Goal: Communication & Community: Answer question/provide support

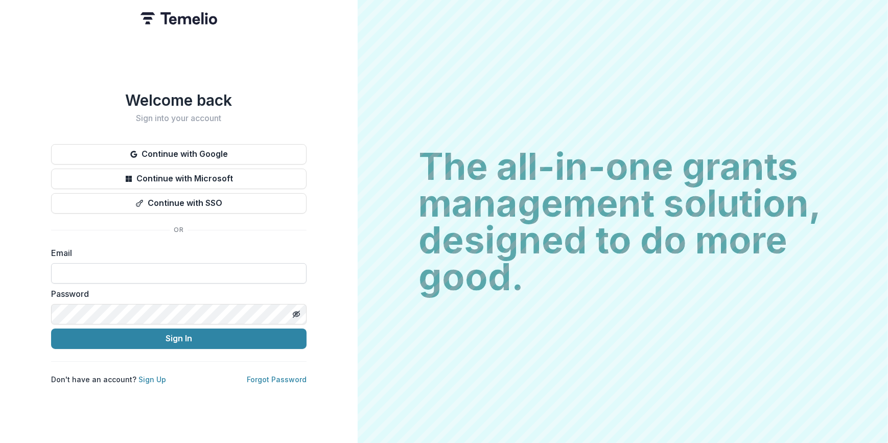
click at [142, 271] on input at bounding box center [178, 273] width 255 height 20
type input "**********"
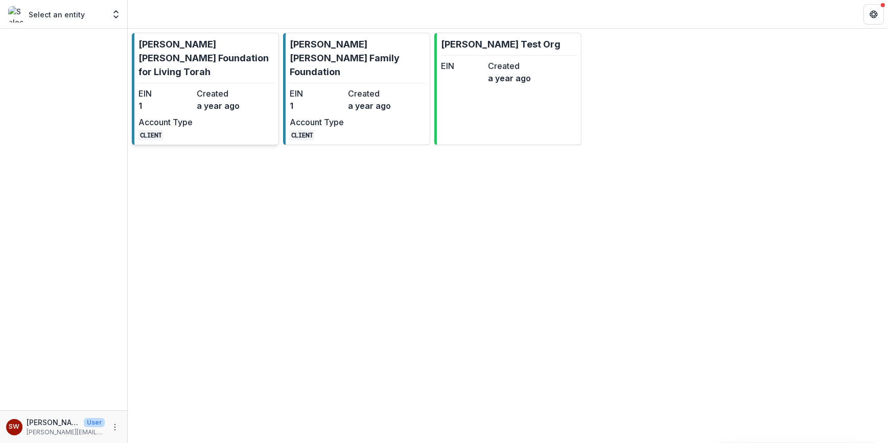
click at [208, 62] on p "[PERSON_NAME] [PERSON_NAME] Foundation for Living Torah" at bounding box center [206, 57] width 136 height 41
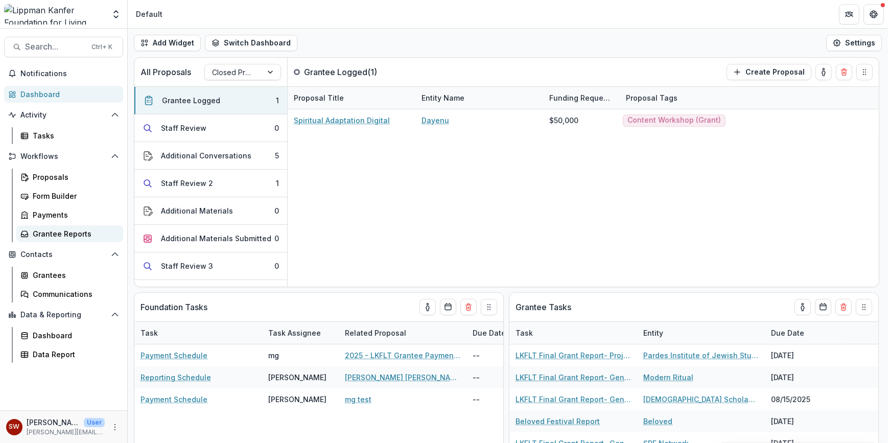
click at [62, 234] on div "Grantee Reports" at bounding box center [74, 233] width 82 height 11
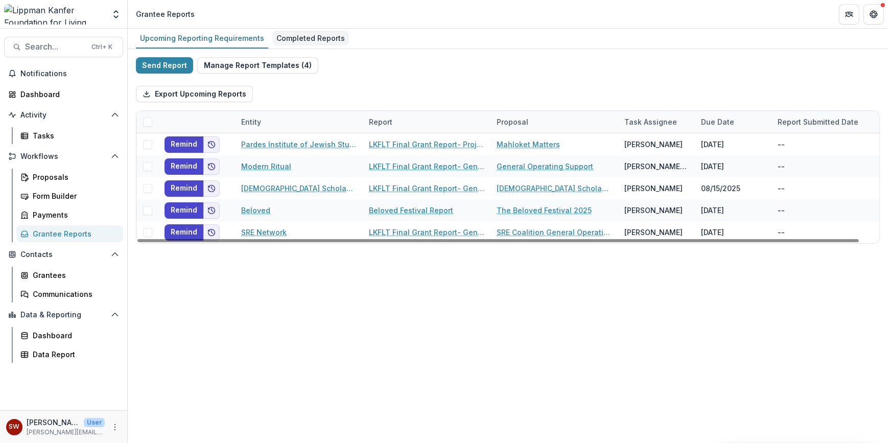
click at [300, 36] on div "Completed Reports" at bounding box center [310, 38] width 77 height 15
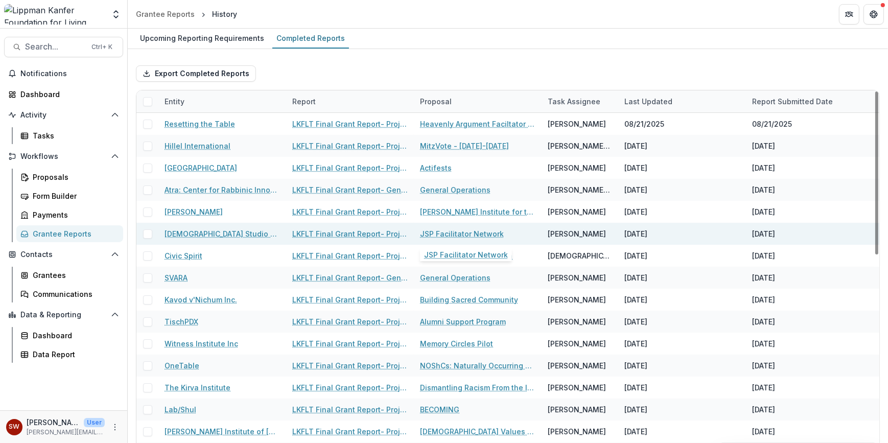
click at [484, 234] on link "JSP Facilitator Network" at bounding box center [462, 233] width 84 height 11
click at [332, 232] on link "LKFLT Final Grant Report- Project Grant" at bounding box center [349, 233] width 115 height 11
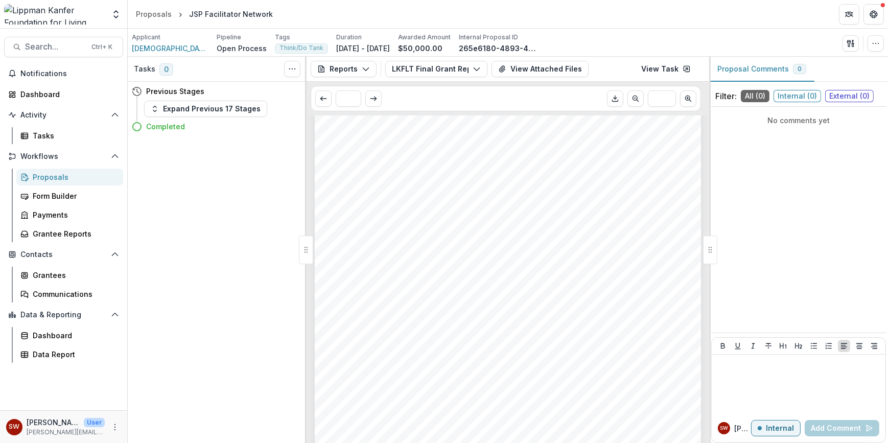
scroll to position [1327, 0]
click at [515, 70] on button "View Attached Files" at bounding box center [539, 69] width 97 height 16
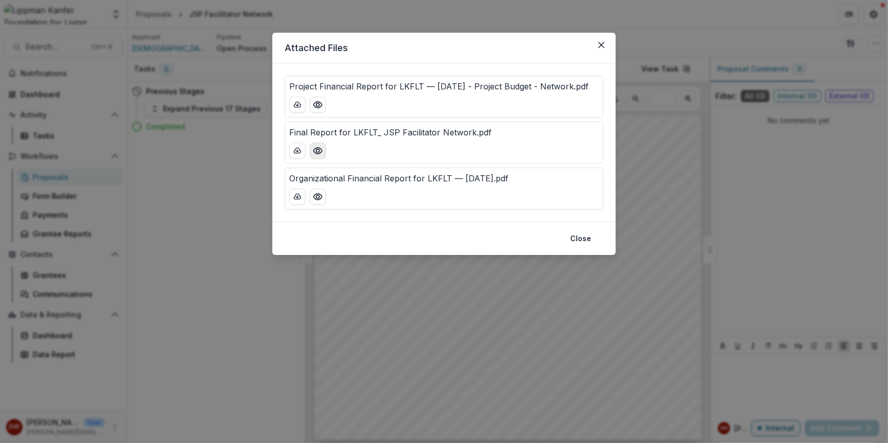
click at [312, 152] on button "Preview Final Report for LKFLT_ JSP Facilitator Network.pdf" at bounding box center [318, 151] width 16 height 16
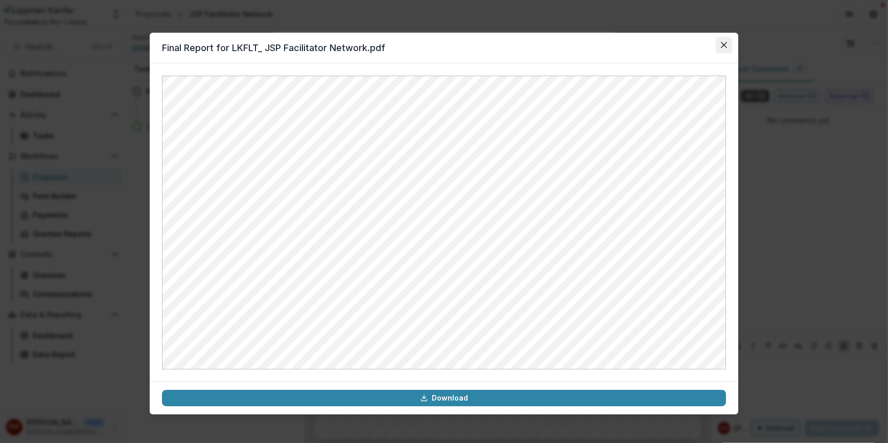
click at [729, 50] on button "Close" at bounding box center [724, 45] width 16 height 16
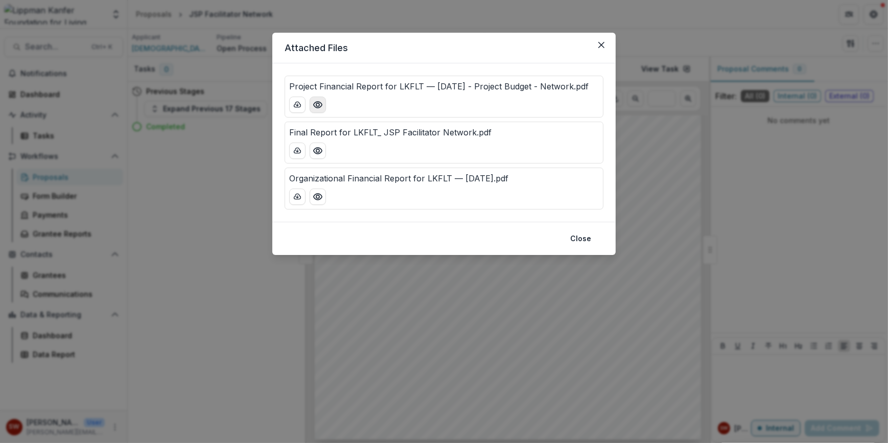
click at [314, 107] on icon "Preview Project Financial Report for LKFLT — July 2025 - Project Budget - Netwo…" at bounding box center [318, 105] width 10 height 10
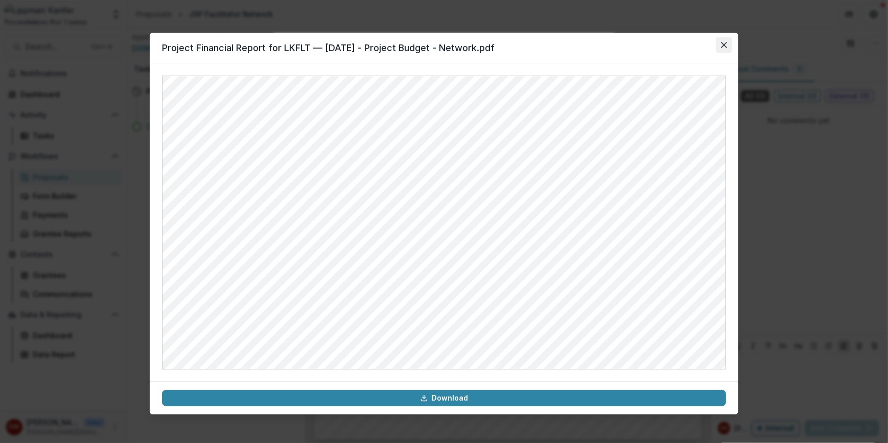
click at [725, 51] on button "Close" at bounding box center [724, 45] width 16 height 16
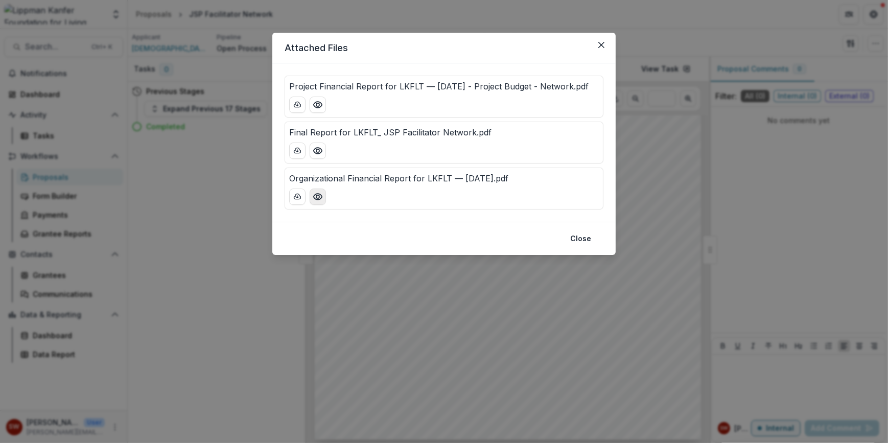
click at [313, 199] on icon "Preview Organizational Financial Report for LKFLT — July 2025.pdf" at bounding box center [318, 197] width 10 height 10
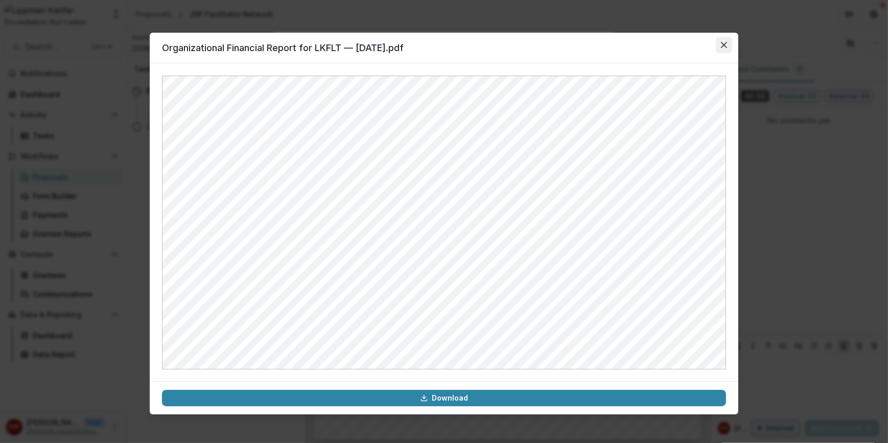
click at [723, 48] on icon "Close" at bounding box center [724, 45] width 6 height 6
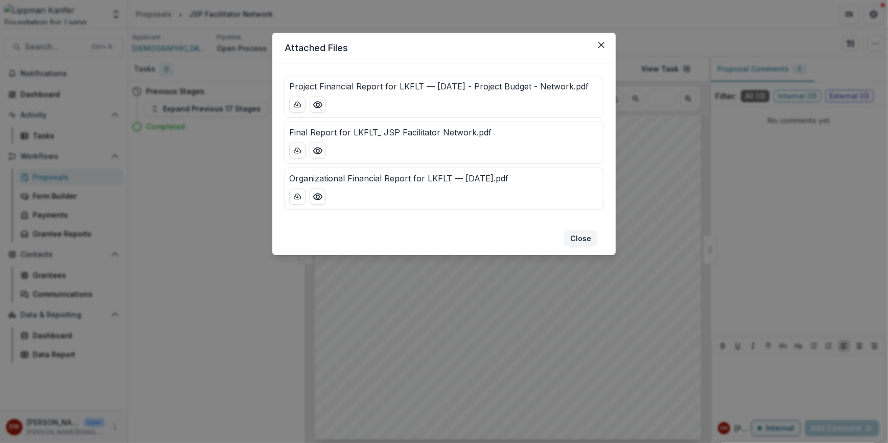
click at [585, 239] on button "Close" at bounding box center [580, 238] width 33 height 16
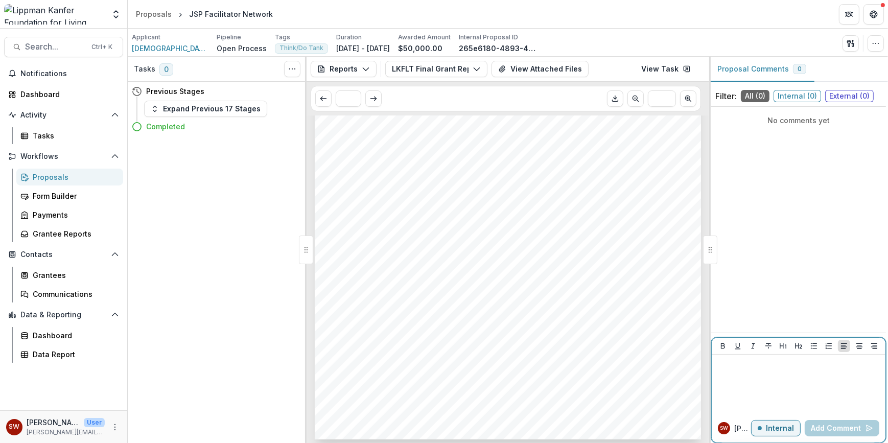
click at [773, 374] on div at bounding box center [799, 384] width 166 height 51
click at [840, 94] on span "External ( 0 )" at bounding box center [849, 96] width 49 height 12
drag, startPoint x: 813, startPoint y: 381, endPoint x: 728, endPoint y: 369, distance: 86.2
click at [727, 368] on p at bounding box center [799, 364] width 166 height 11
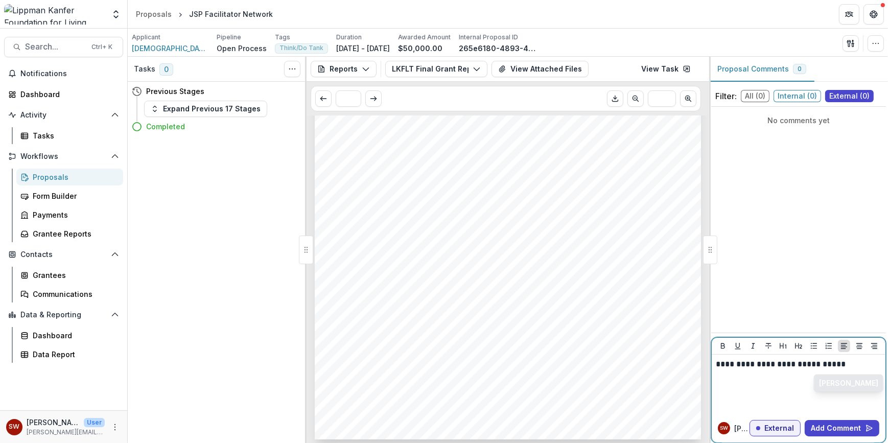
click at [847, 383] on button "[PERSON_NAME]" at bounding box center [848, 383] width 68 height 16
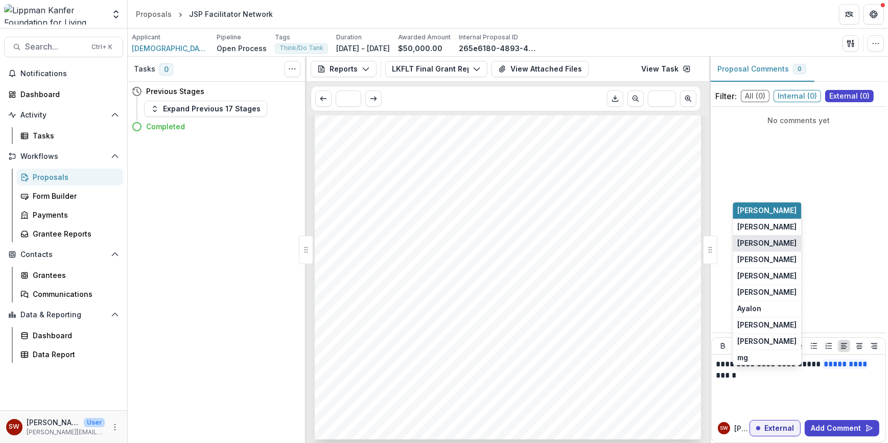
click at [754, 248] on button "[PERSON_NAME]" at bounding box center [767, 243] width 68 height 16
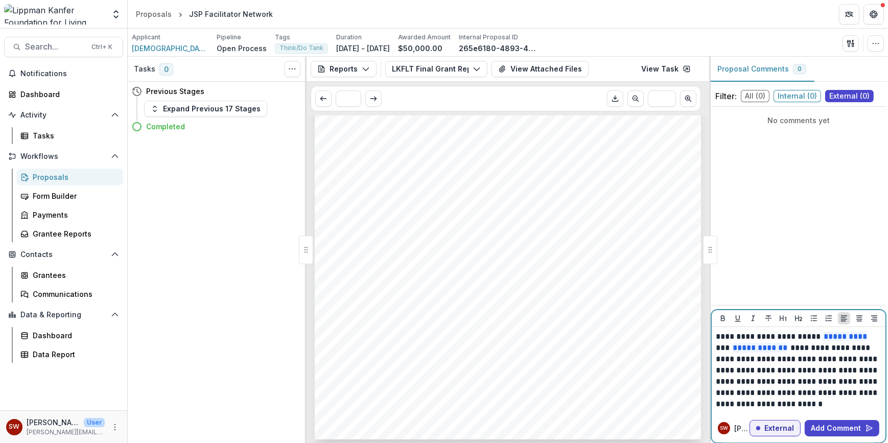
click at [785, 397] on p "**********" at bounding box center [799, 370] width 166 height 79
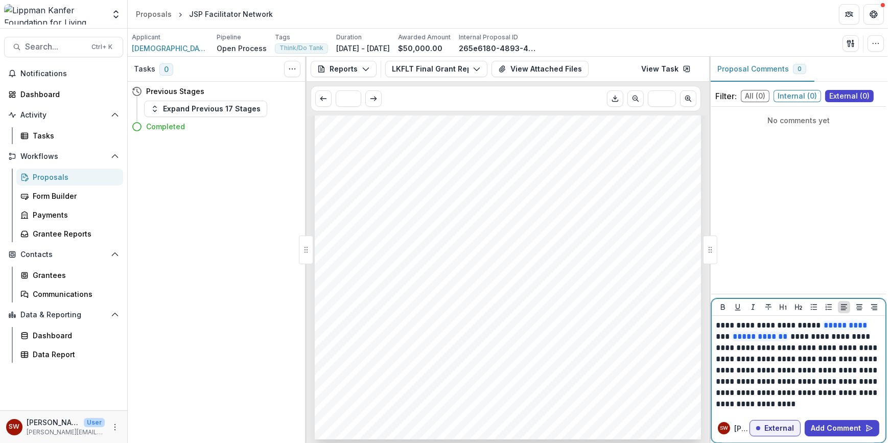
click at [797, 402] on p "**********" at bounding box center [799, 365] width 166 height 90
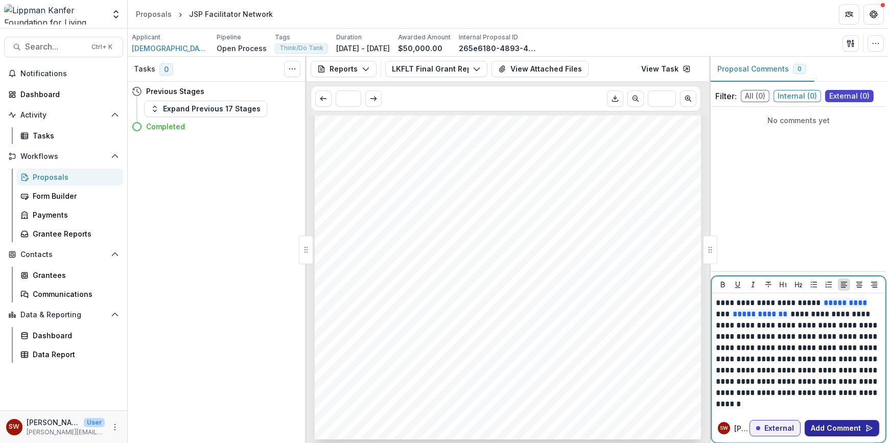
click at [842, 431] on button "Add Comment" at bounding box center [842, 428] width 75 height 16
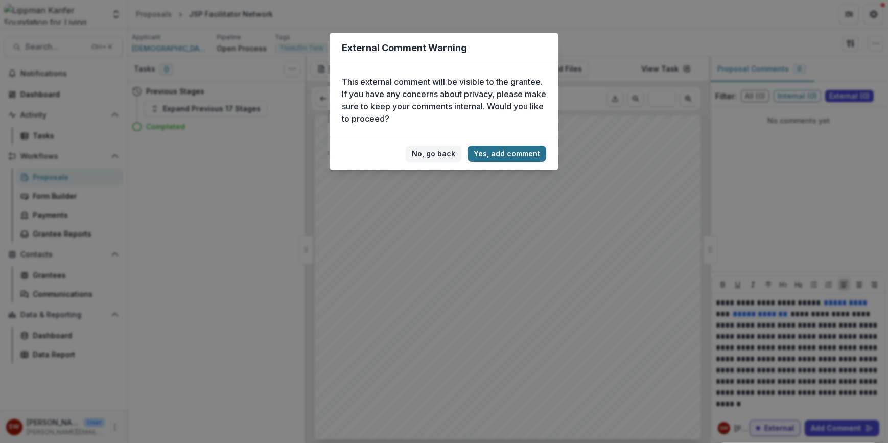
click at [514, 154] on button "Yes, add comment" at bounding box center [506, 154] width 79 height 16
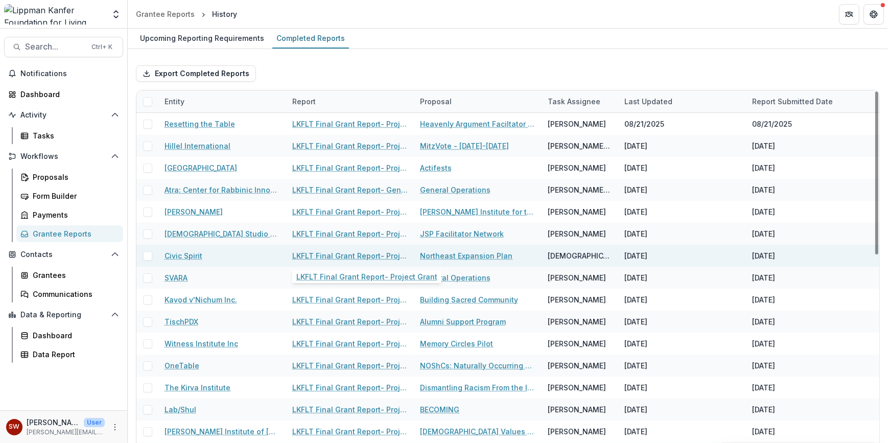
click at [373, 258] on link "LKFLT Final Grant Report- Project Grant" at bounding box center [349, 255] width 115 height 11
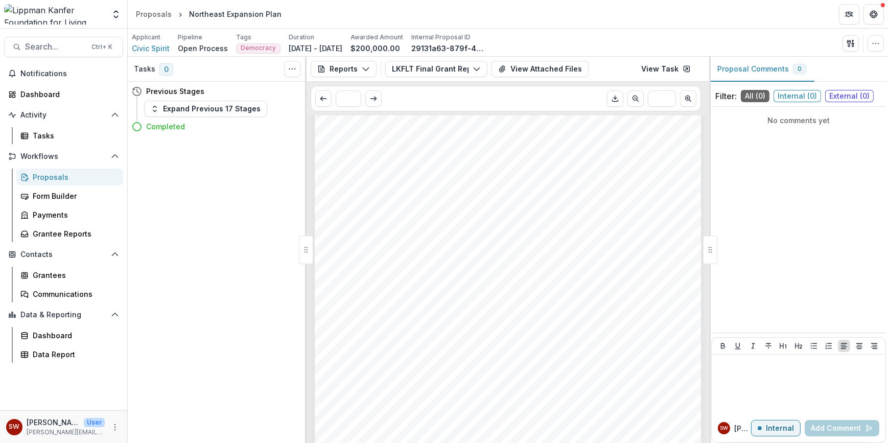
scroll to position [560, 0]
click at [533, 65] on button "View Attached Files" at bounding box center [539, 69] width 97 height 16
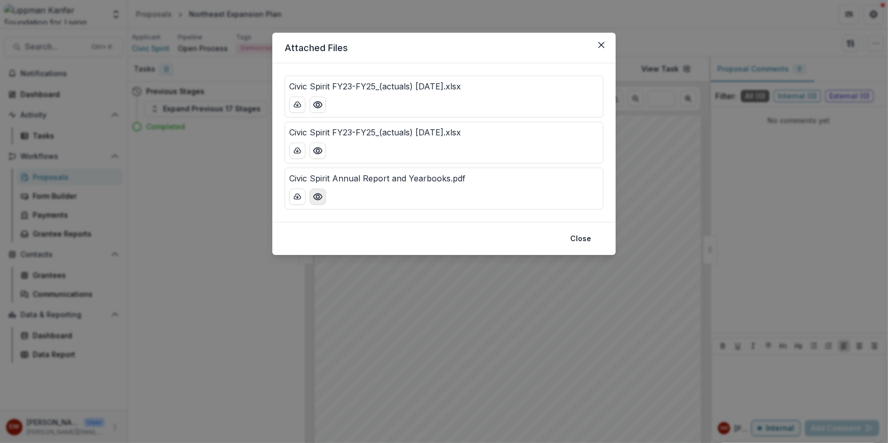
click at [314, 200] on icon "Preview Civic Spirit Annual Report and Yearbooks.pdf" at bounding box center [318, 197] width 10 height 10
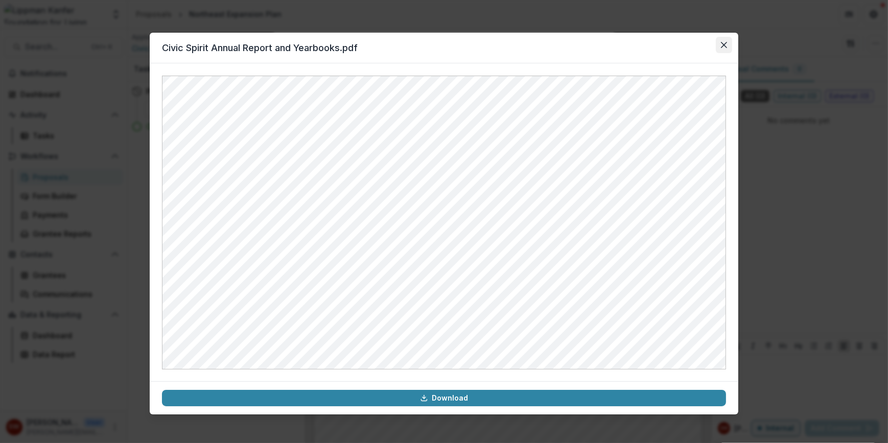
click at [723, 46] on icon "Close" at bounding box center [724, 45] width 6 height 6
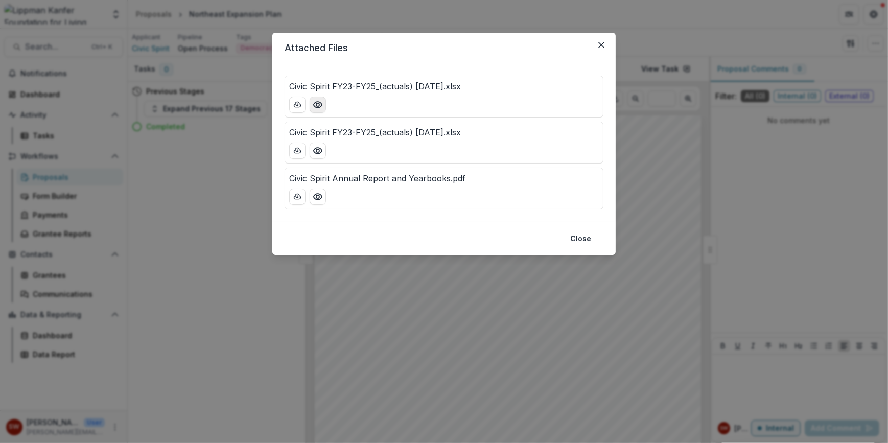
click at [323, 103] on button "Preview Civic Spirit FY23-FY25_(actuals) 5.8.2025.xlsx" at bounding box center [318, 105] width 16 height 16
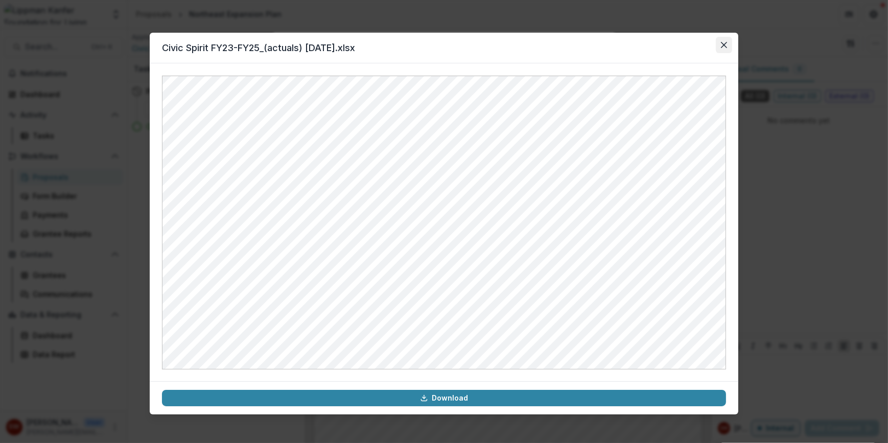
click at [716, 42] on button "Close" at bounding box center [724, 45] width 16 height 16
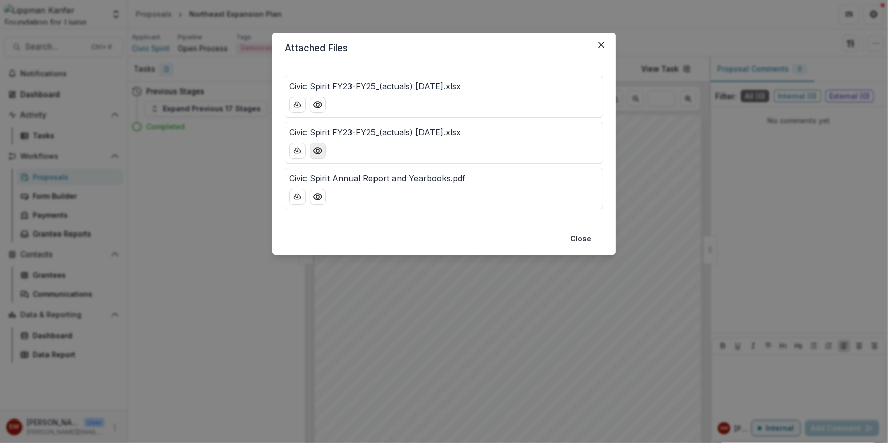
click at [318, 156] on button "Preview Civic Spirit FY23-FY25_(actuals) 5.8.2025.xlsx" at bounding box center [318, 151] width 16 height 16
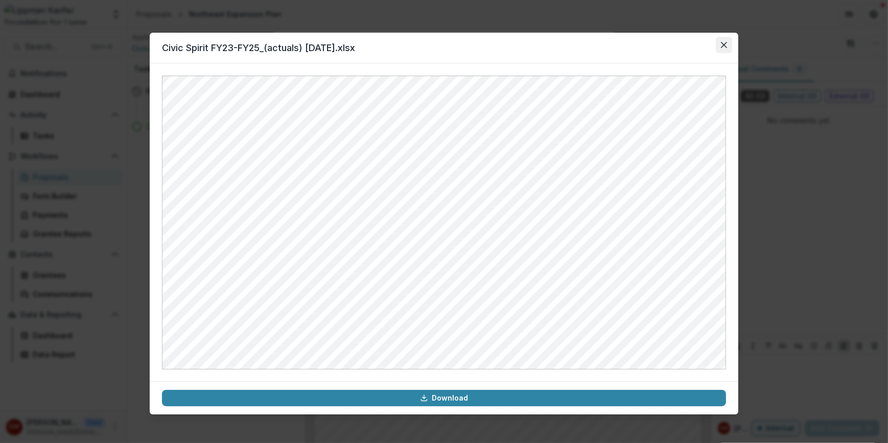
click at [716, 40] on button "Close" at bounding box center [724, 45] width 16 height 16
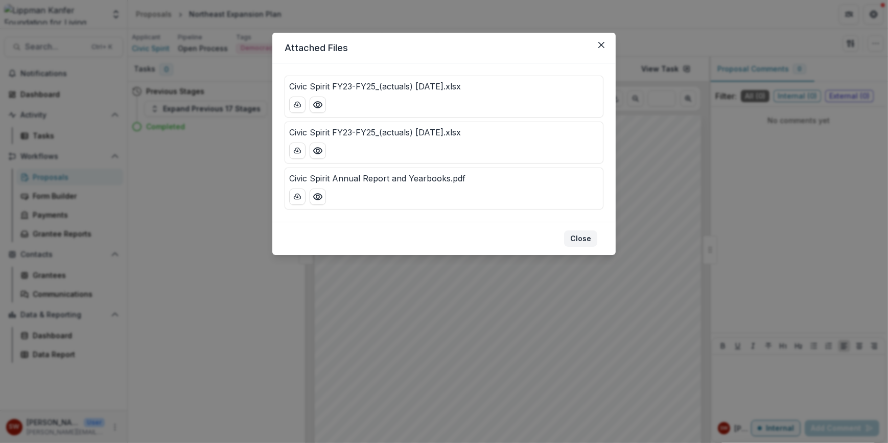
click at [587, 238] on button "Close" at bounding box center [580, 238] width 33 height 16
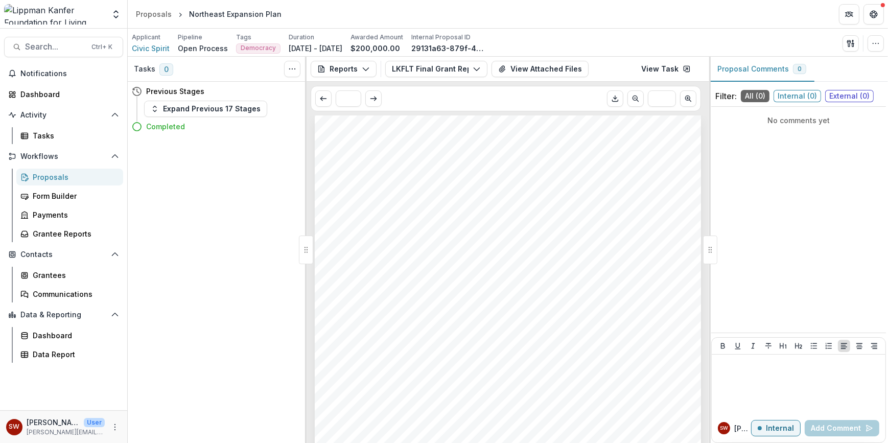
click at [845, 97] on span "External ( 0 )" at bounding box center [849, 96] width 49 height 12
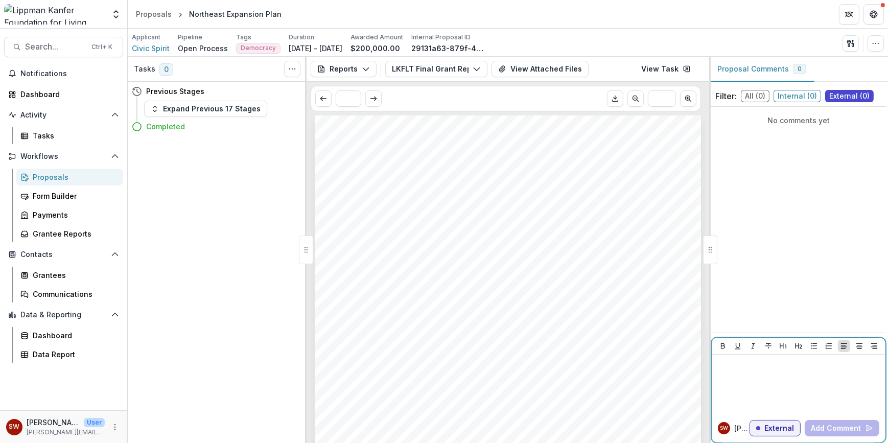
click at [767, 368] on p at bounding box center [799, 364] width 166 height 11
click at [741, 373] on p "**********" at bounding box center [799, 370] width 166 height 22
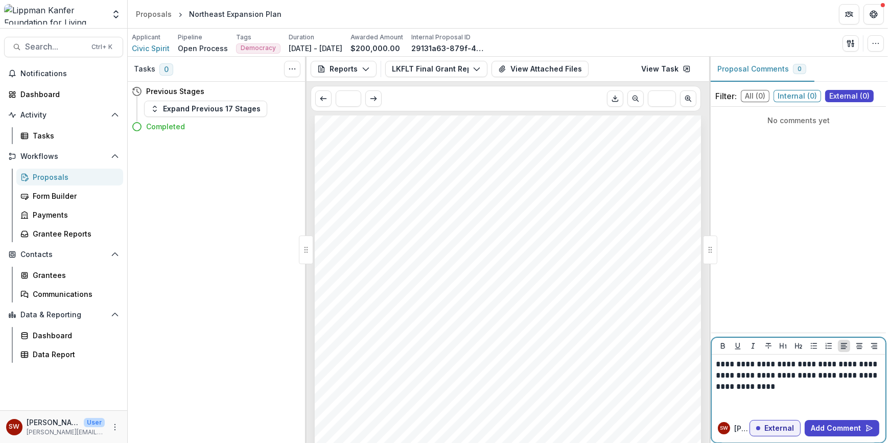
click at [867, 375] on p "**********" at bounding box center [799, 376] width 166 height 34
click at [821, 387] on p "**********" at bounding box center [799, 376] width 166 height 34
click at [740, 377] on p "**********" at bounding box center [799, 376] width 166 height 34
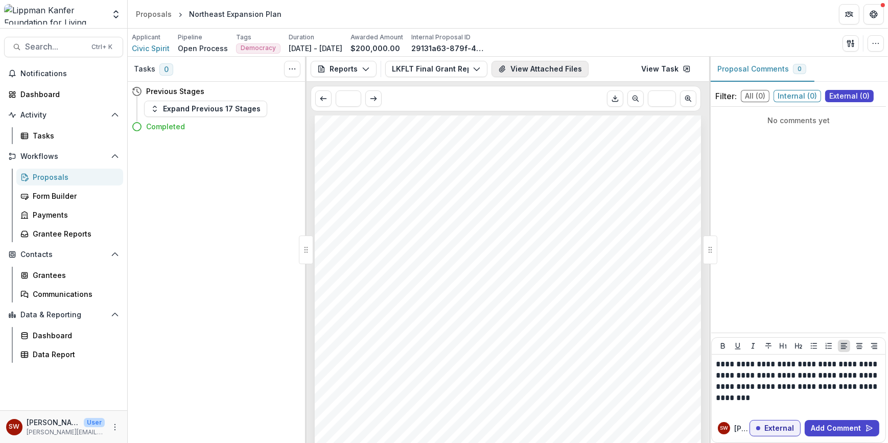
click at [510, 72] on button "View Attached Files" at bounding box center [539, 69] width 97 height 16
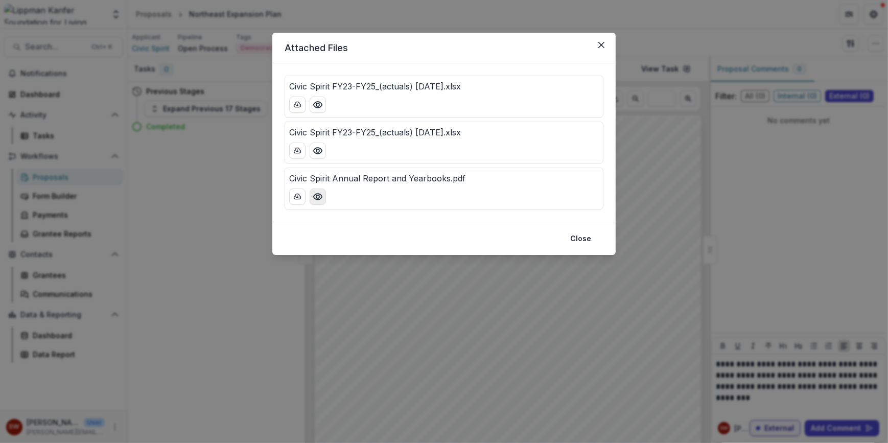
click at [318, 192] on icon "Preview Civic Spirit Annual Report and Yearbooks.pdf" at bounding box center [318, 197] width 10 height 10
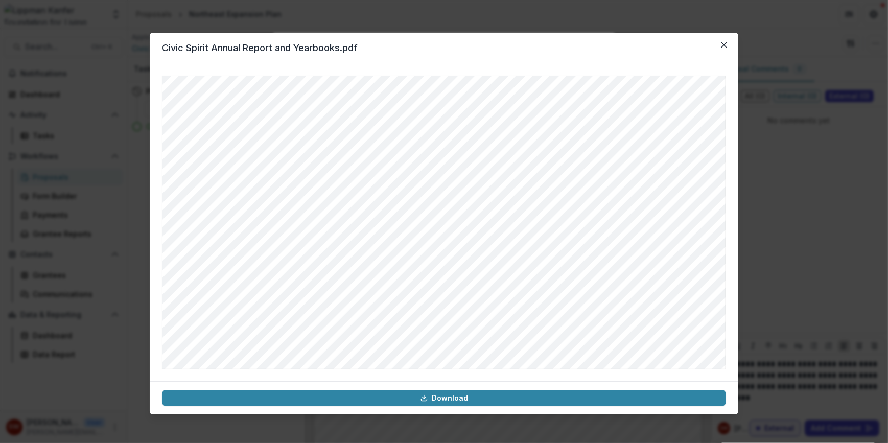
click at [842, 208] on div "Civic Spirit Annual Report and Yearbooks.pdf Download" at bounding box center [444, 221] width 888 height 443
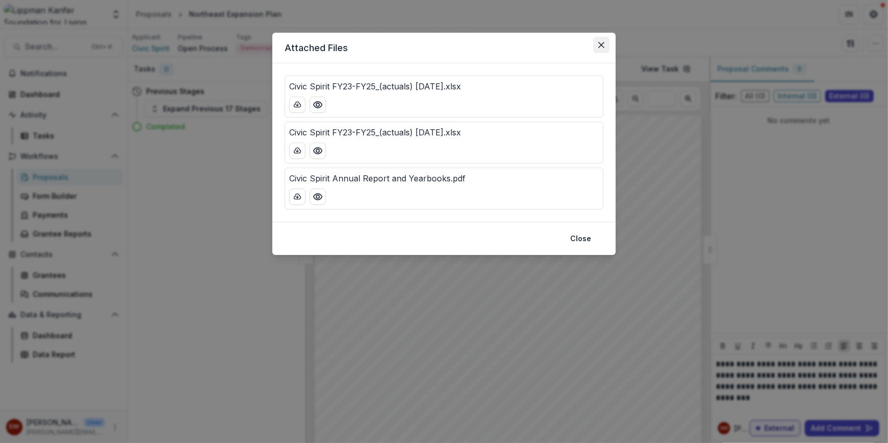
click at [603, 46] on icon "Close" at bounding box center [601, 45] width 6 height 6
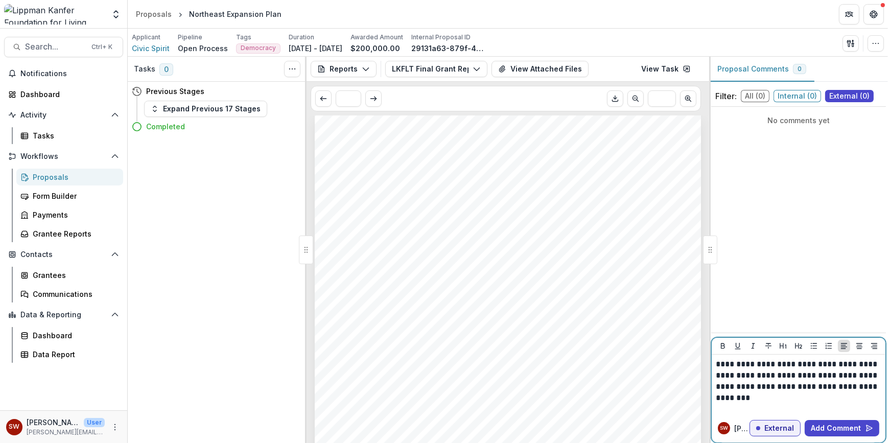
click at [775, 400] on p "**********" at bounding box center [799, 381] width 166 height 45
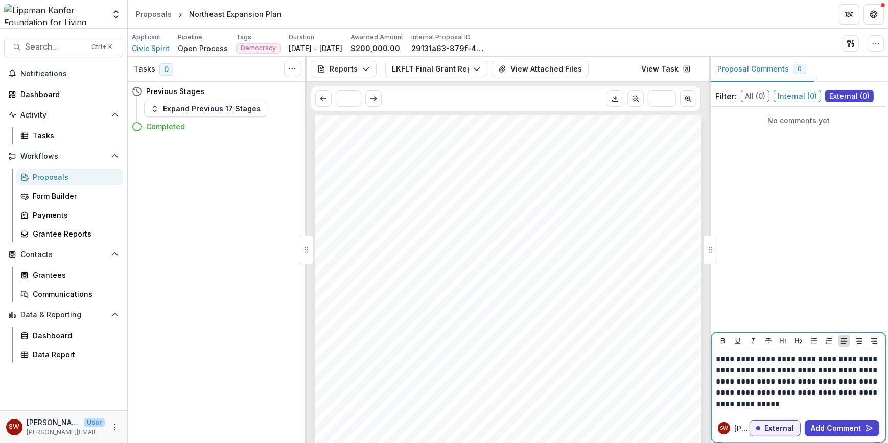
click at [795, 393] on p "**********" at bounding box center [799, 381] width 166 height 56
click at [843, 425] on button "Add Comment" at bounding box center [842, 428] width 75 height 16
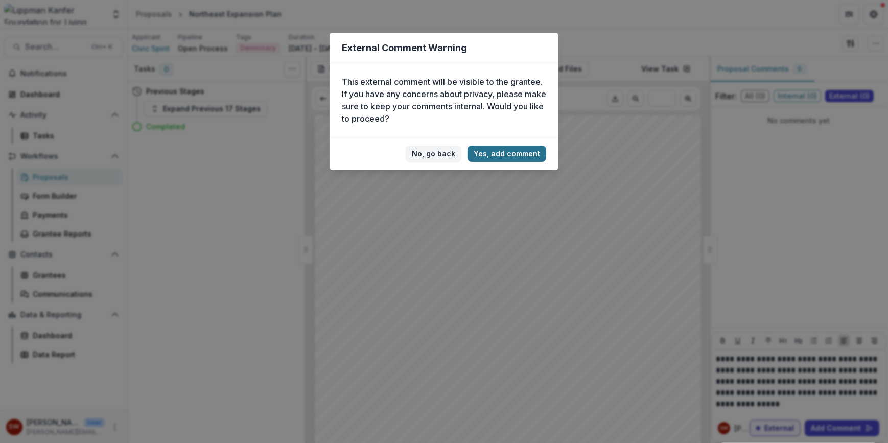
click at [502, 150] on button "Yes, add comment" at bounding box center [506, 154] width 79 height 16
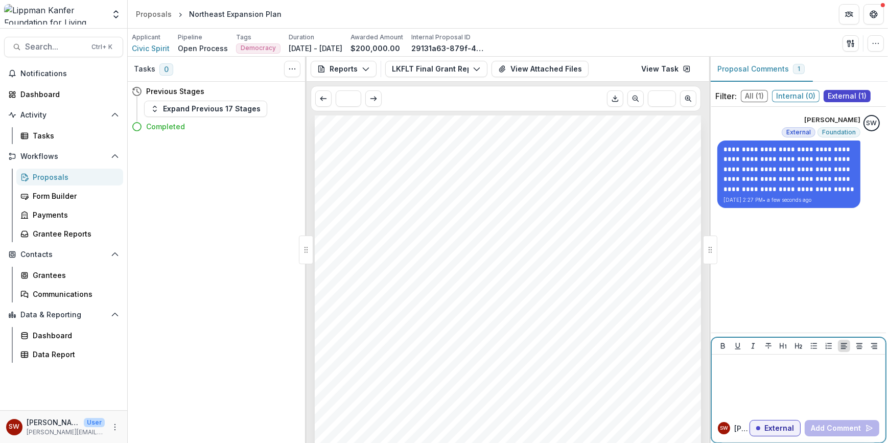
scroll to position [15, 0]
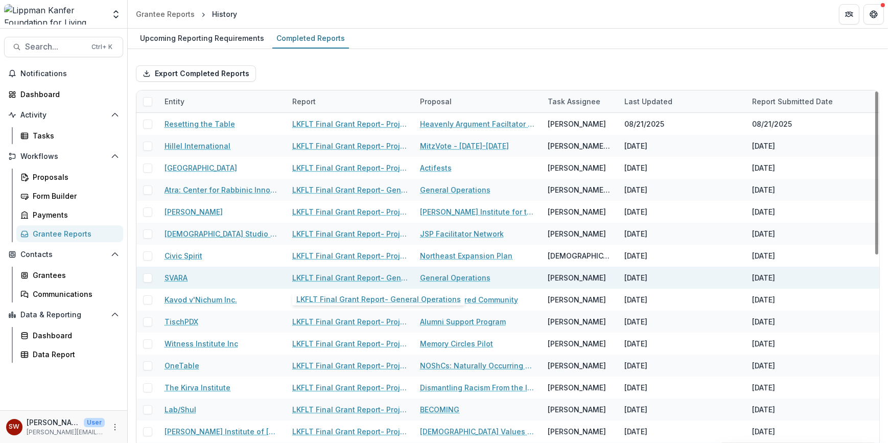
click at [370, 278] on link "LKFLT Final Grant Report- General Operations" at bounding box center [349, 277] width 115 height 11
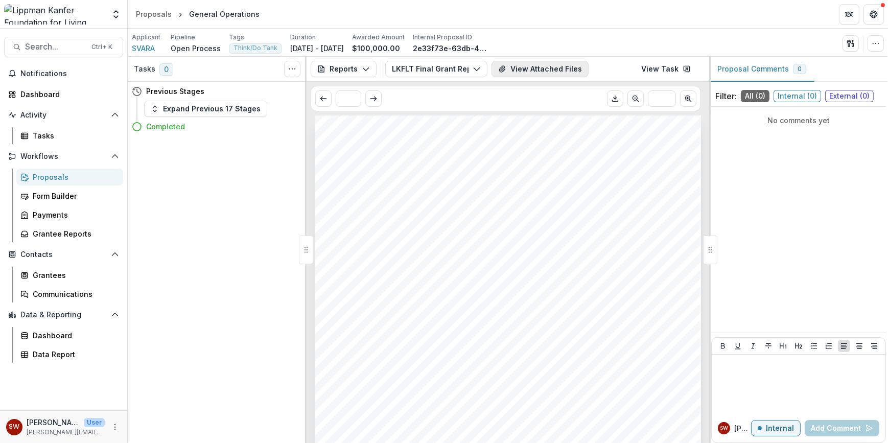
click at [573, 65] on button "View Attached Files" at bounding box center [539, 69] width 97 height 16
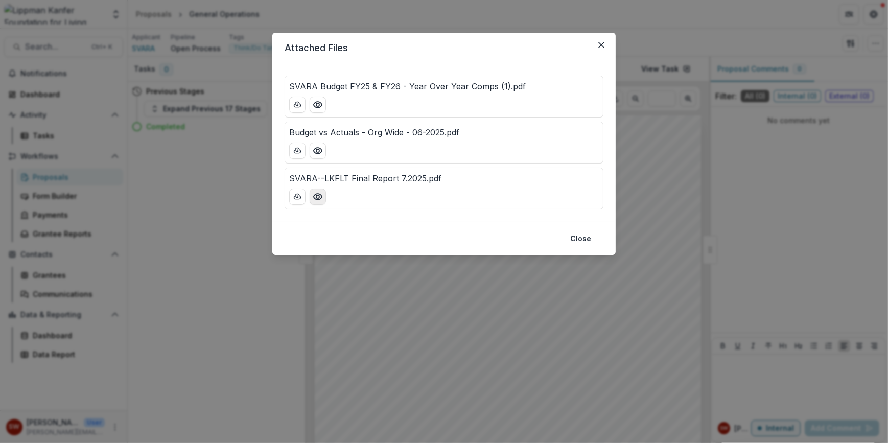
click at [318, 202] on button "Preview SVARA--LKFLT Final Report 7.2025.pdf" at bounding box center [318, 196] width 16 height 16
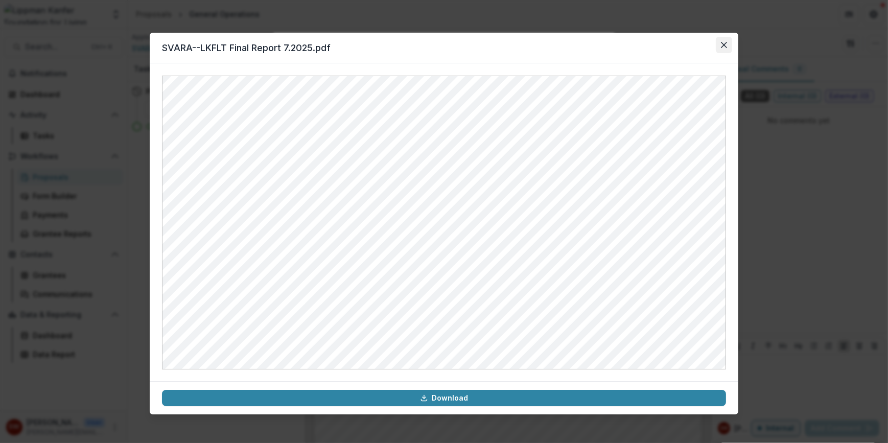
click at [724, 47] on icon "Close" at bounding box center [724, 45] width 6 height 6
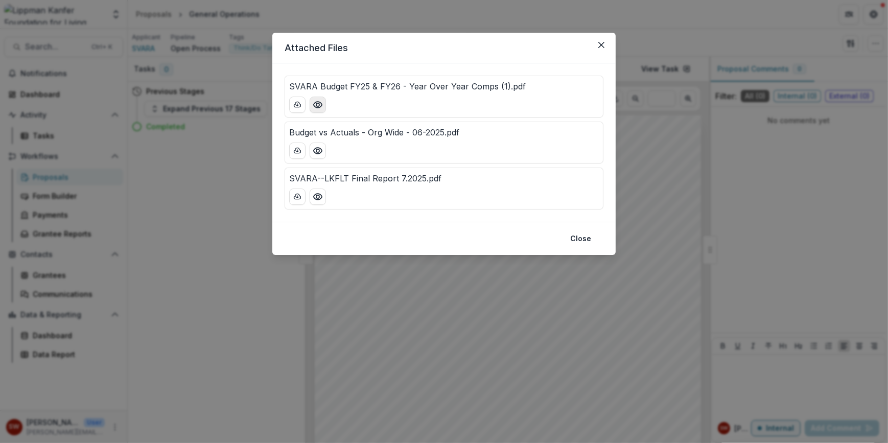
click at [317, 103] on circle "Preview SVARA Budget FY25 & FY26 - Year Over Year Comps (1).pdf" at bounding box center [317, 104] width 3 height 3
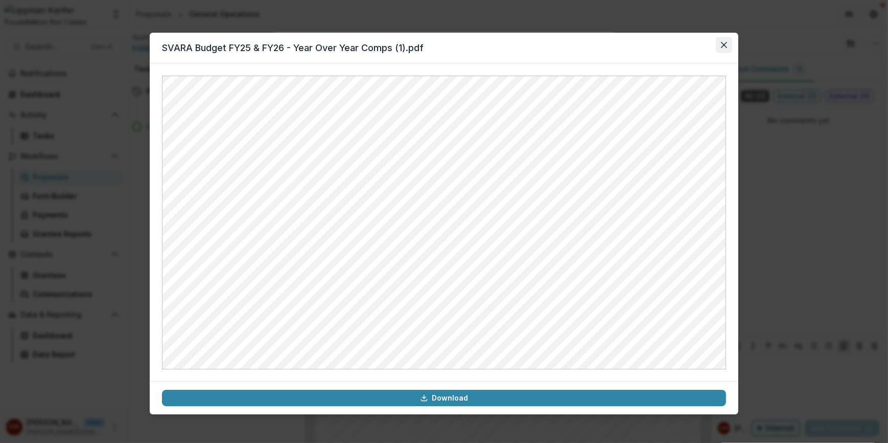
click at [720, 44] on button "Close" at bounding box center [724, 45] width 16 height 16
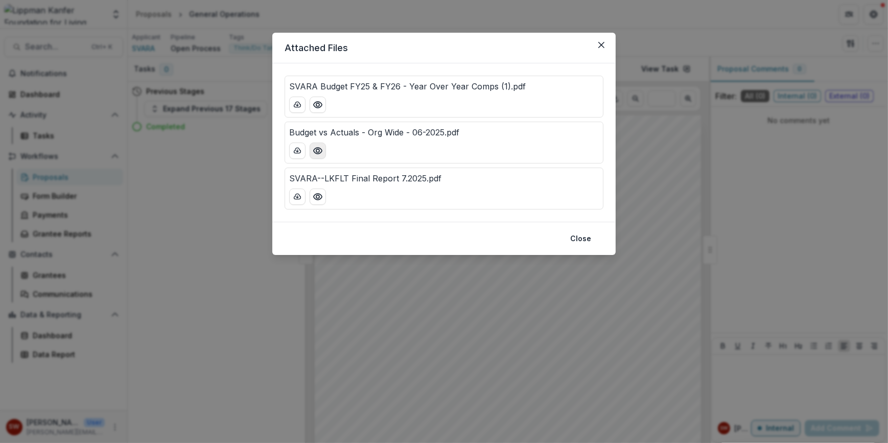
click at [313, 149] on icon "Preview Budget vs Actuals - Org Wide - 06-2025.pdf" at bounding box center [318, 151] width 10 height 10
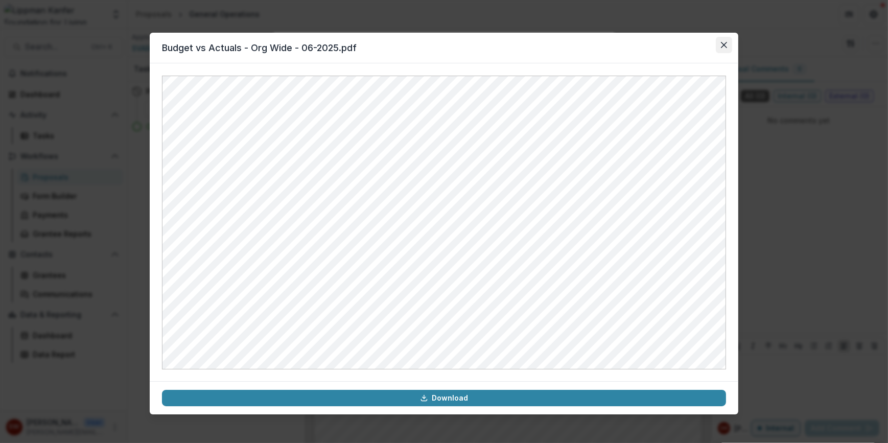
click at [726, 49] on button "Close" at bounding box center [724, 45] width 16 height 16
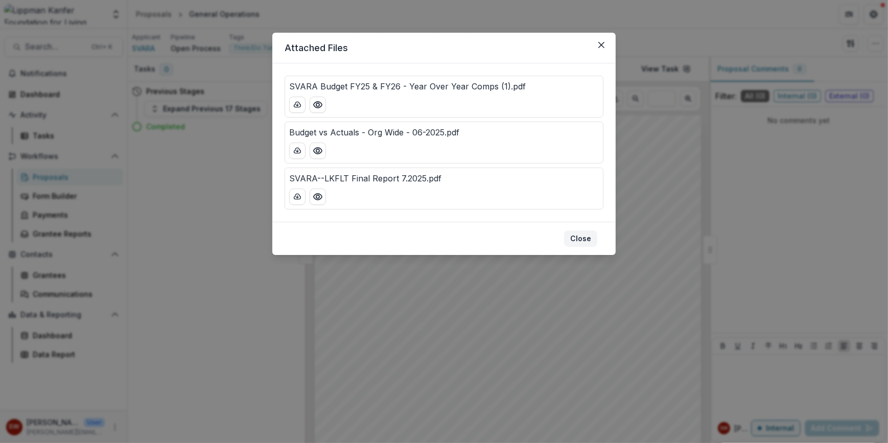
click at [593, 233] on button "Close" at bounding box center [580, 238] width 33 height 16
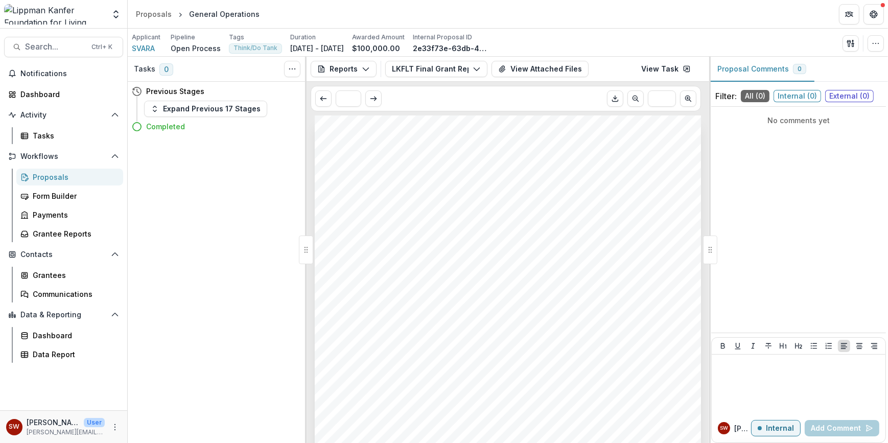
click at [832, 92] on span "External ( 0 )" at bounding box center [849, 96] width 49 height 12
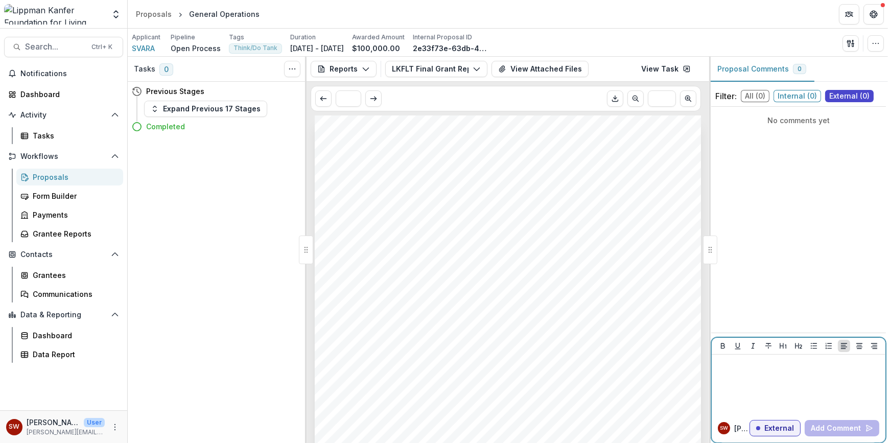
click at [721, 373] on div at bounding box center [799, 384] width 166 height 51
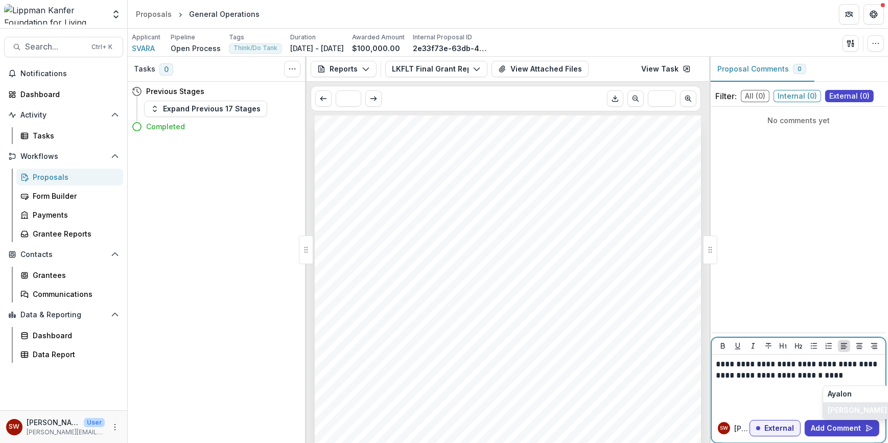
click at [843, 408] on button "[PERSON_NAME]" at bounding box center [857, 411] width 68 height 16
drag, startPoint x: 841, startPoint y: 388, endPoint x: 748, endPoint y: 390, distance: 93.0
click at [748, 390] on p "**********" at bounding box center [799, 376] width 166 height 34
click at [748, 388] on p "**********" at bounding box center [799, 376] width 166 height 34
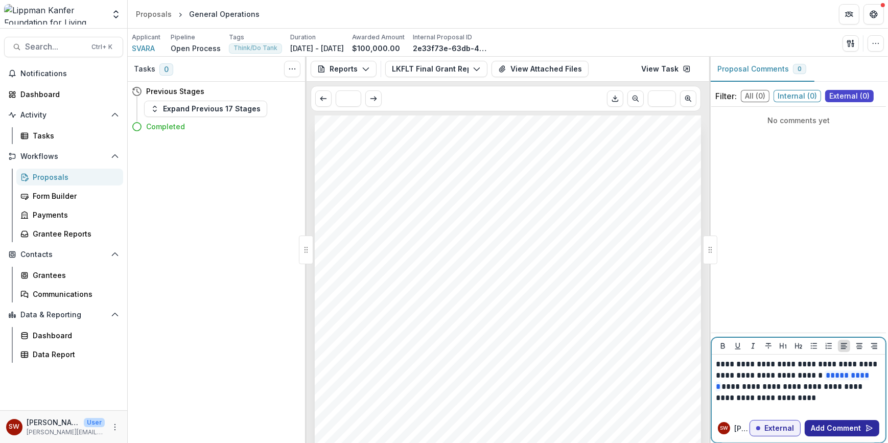
click at [821, 424] on button "Add Comment" at bounding box center [842, 428] width 75 height 16
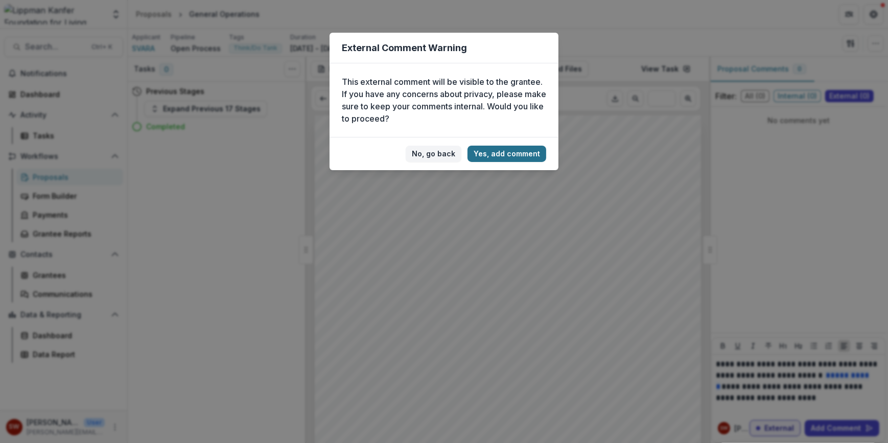
click at [510, 154] on button "Yes, add comment" at bounding box center [506, 154] width 79 height 16
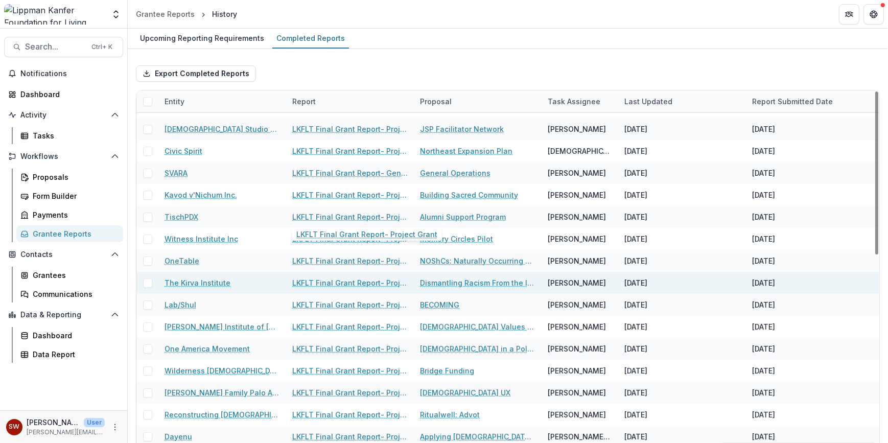
scroll to position [92, 0]
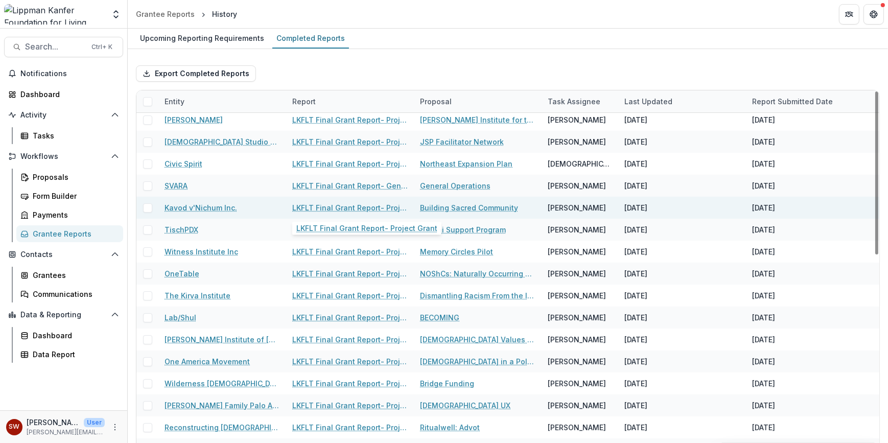
click at [381, 206] on link "LKFLT Final Grant Report- Project Grant" at bounding box center [349, 207] width 115 height 11
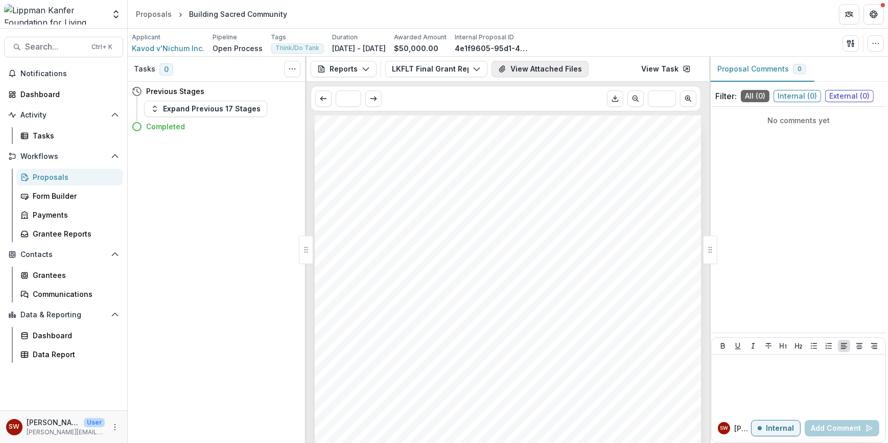
click at [545, 68] on button "View Attached Files" at bounding box center [539, 69] width 97 height 16
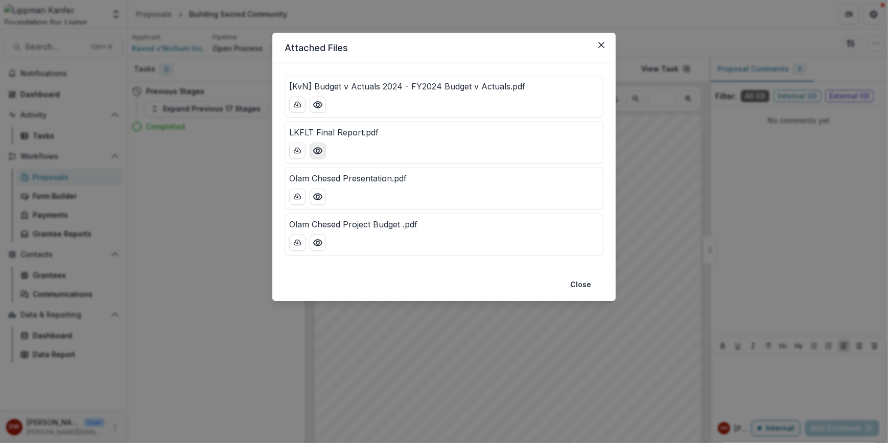
click at [316, 149] on icon "Preview LKFLT Final Report.pdf" at bounding box center [318, 151] width 10 height 10
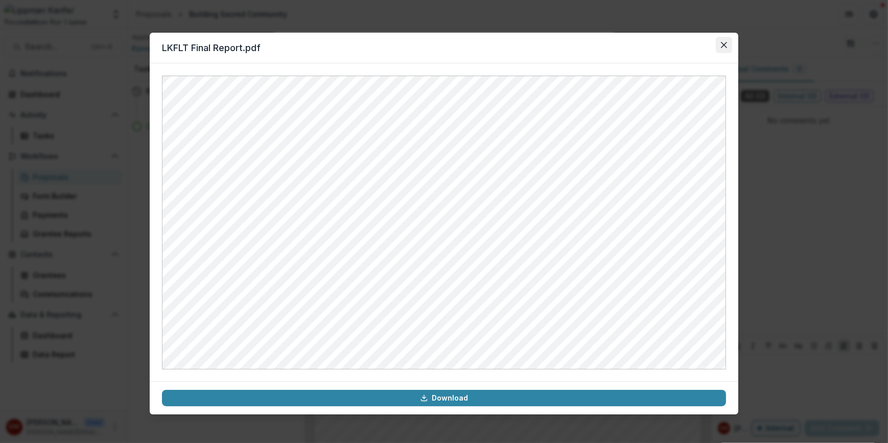
click at [729, 46] on button "Close" at bounding box center [724, 45] width 16 height 16
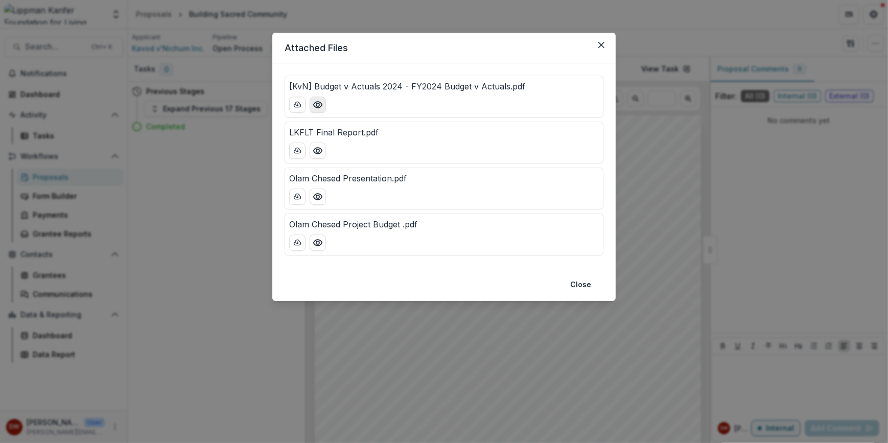
click at [318, 102] on icon "Preview [KvN] Budget v Actuals 2024 - FY2024 Budget v Actuals.pdf" at bounding box center [318, 105] width 8 height 6
